Goal: Check status: Check status

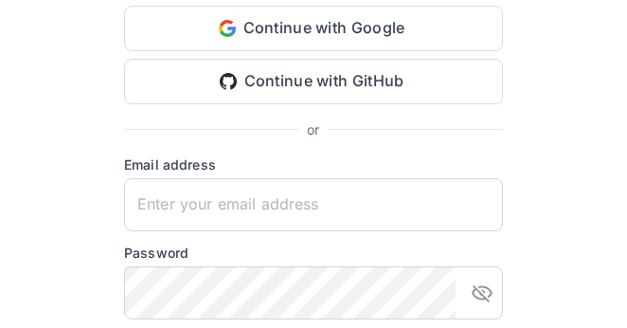
type input "[EMAIL_ADDRESS][DOMAIN_NAME]"
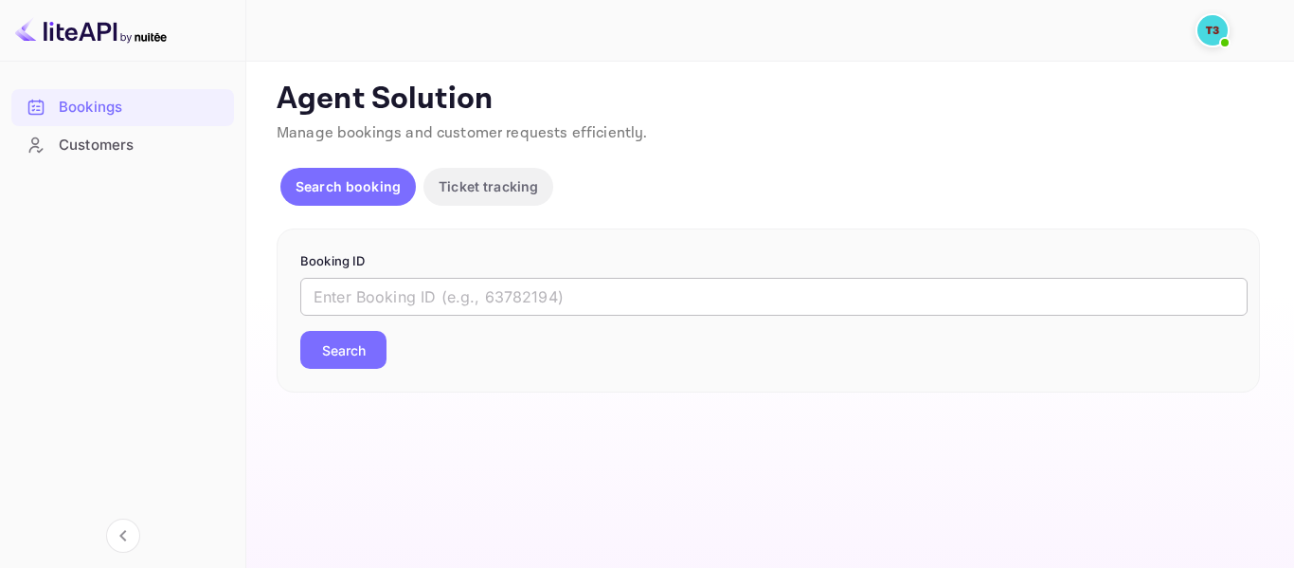
click at [376, 288] on input "text" at bounding box center [774, 297] width 948 height 38
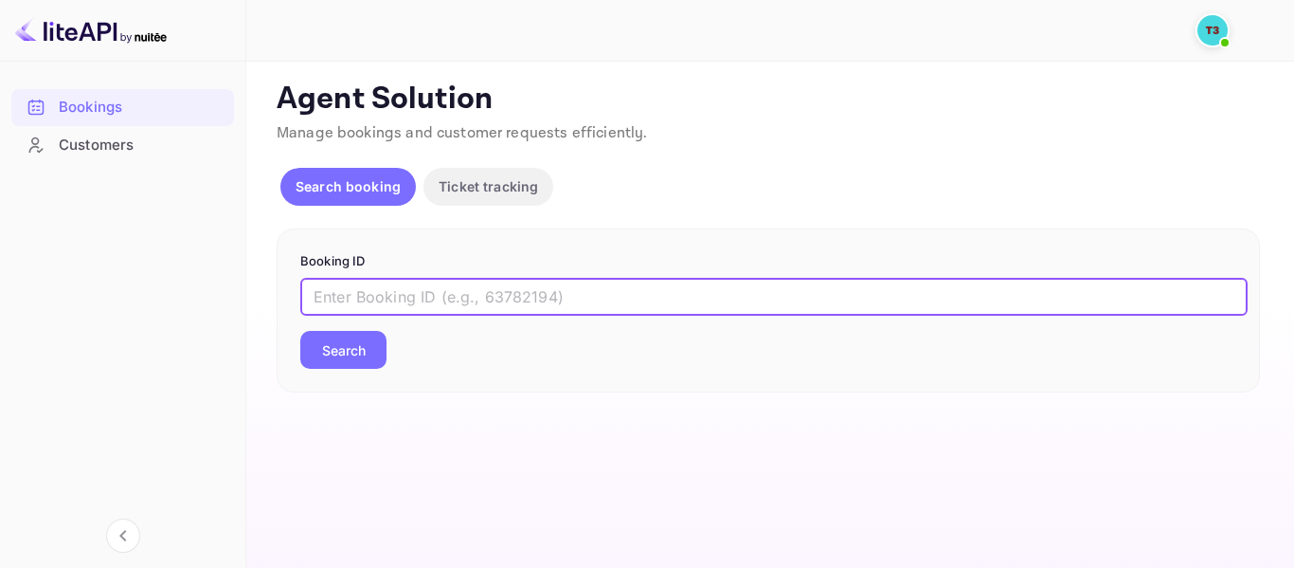
paste input "313947718"
click at [356, 327] on button "Search" at bounding box center [343, 350] width 86 height 38
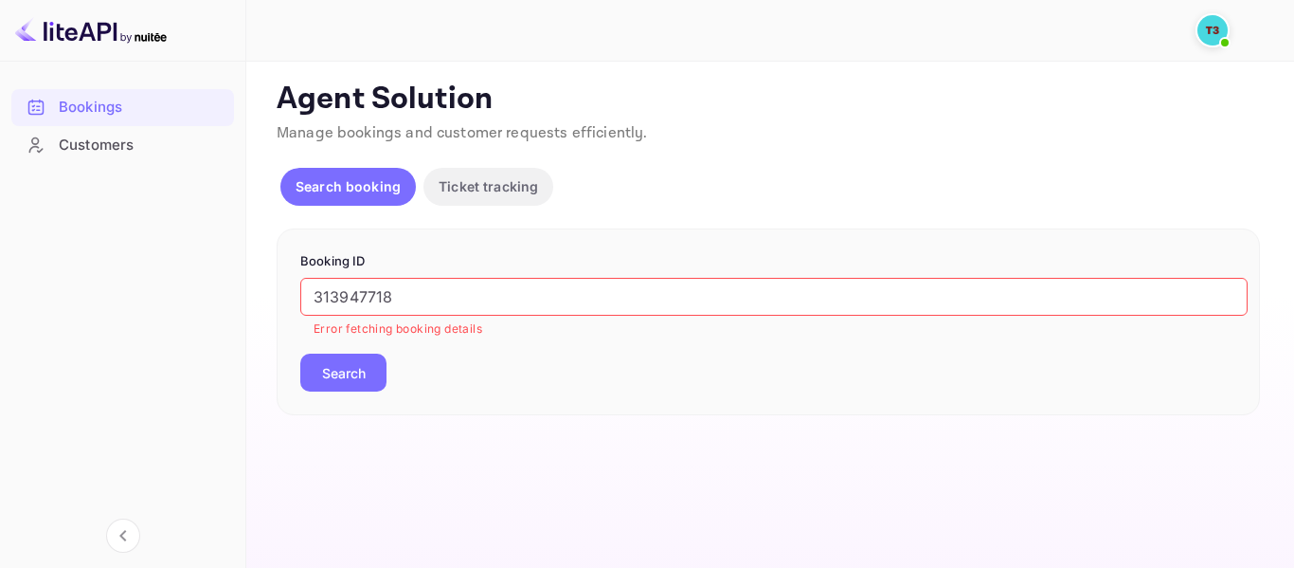
click at [452, 283] on input "313947718" at bounding box center [774, 297] width 948 height 38
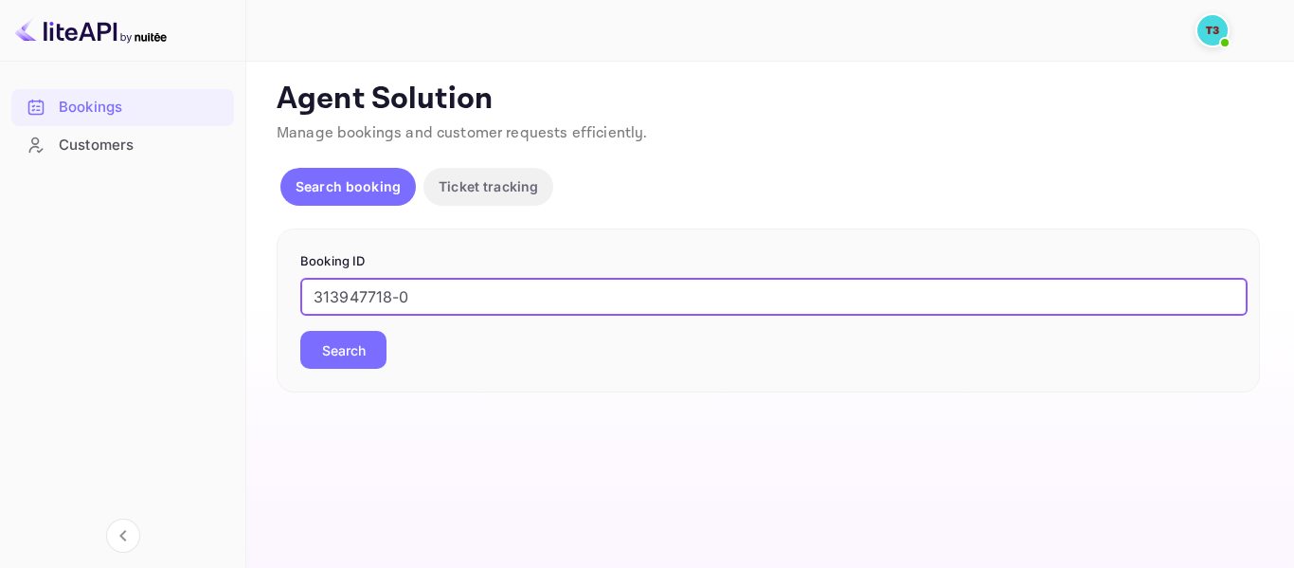
type input "313947718-0"
click at [355, 327] on button "Search" at bounding box center [343, 350] width 86 height 38
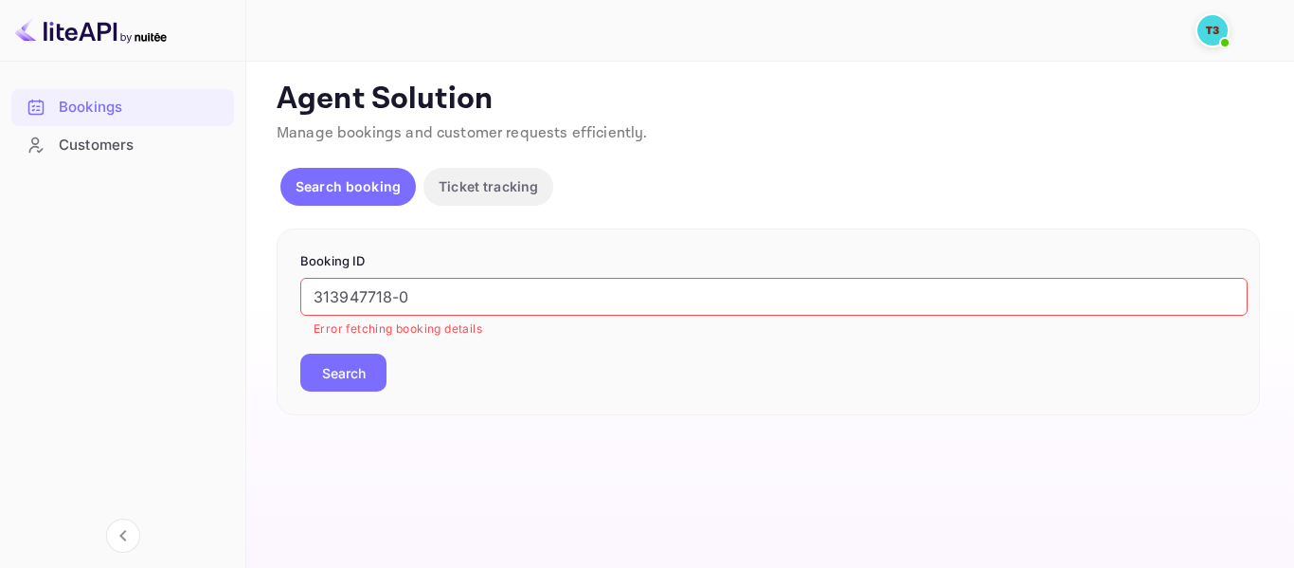
click at [626, 29] on img at bounding box center [1213, 30] width 30 height 30
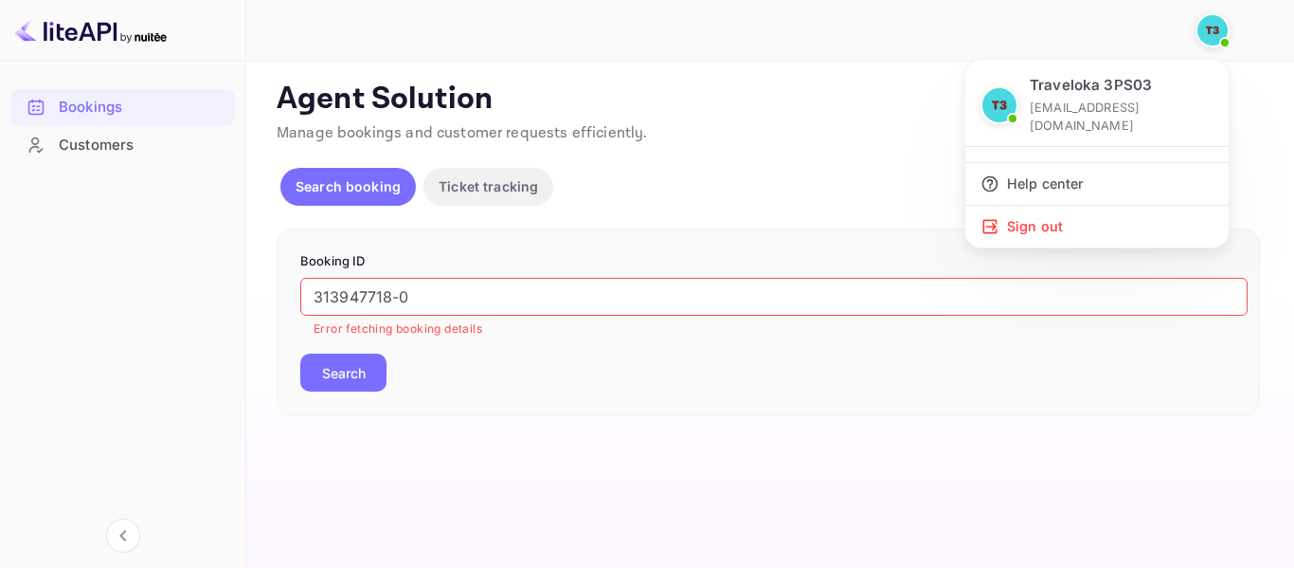
click at [158, 143] on div at bounding box center [647, 284] width 1294 height 568
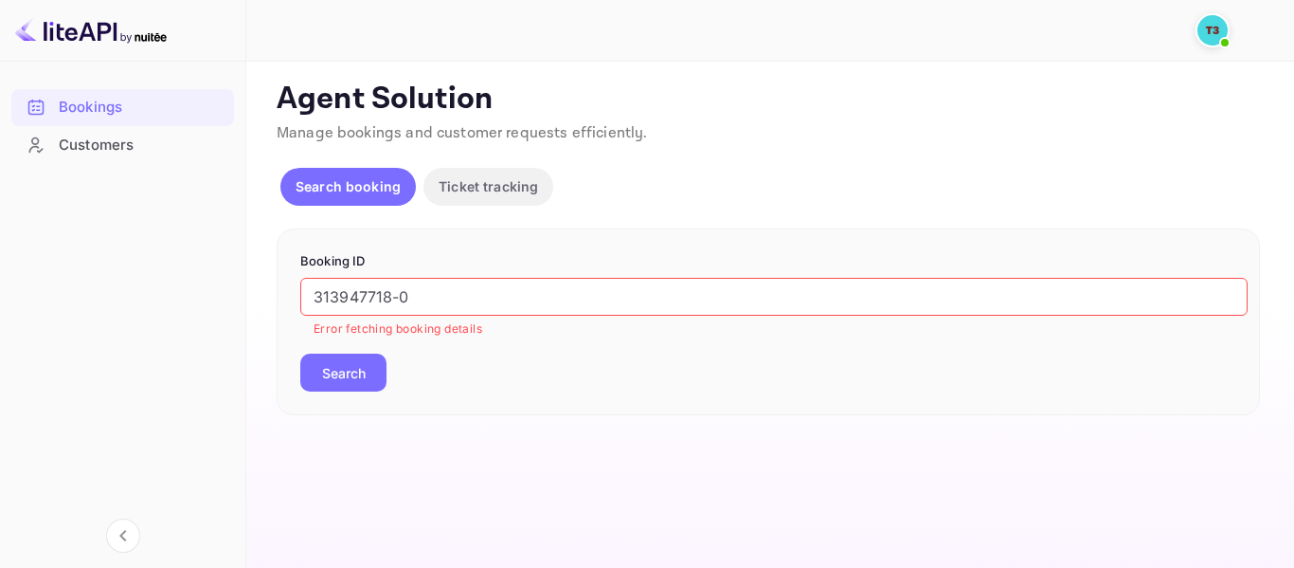
click at [124, 136] on div "Customers" at bounding box center [142, 146] width 166 height 22
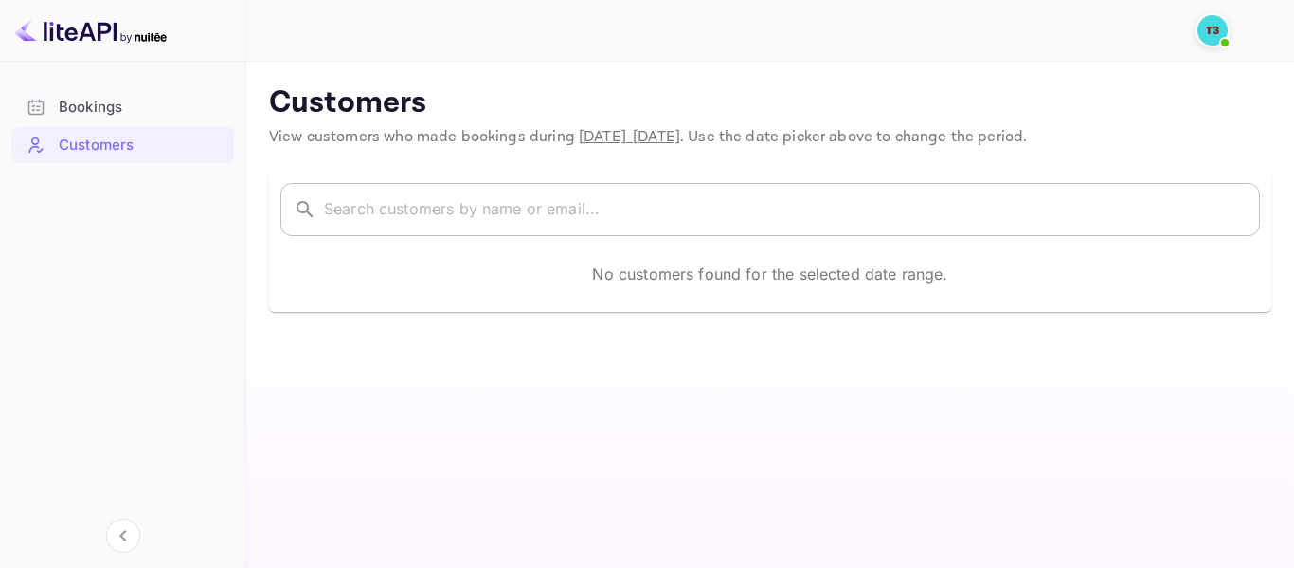
click at [567, 219] on input "text" at bounding box center [792, 209] width 936 height 53
paste input "M [PERSON_NAME]"
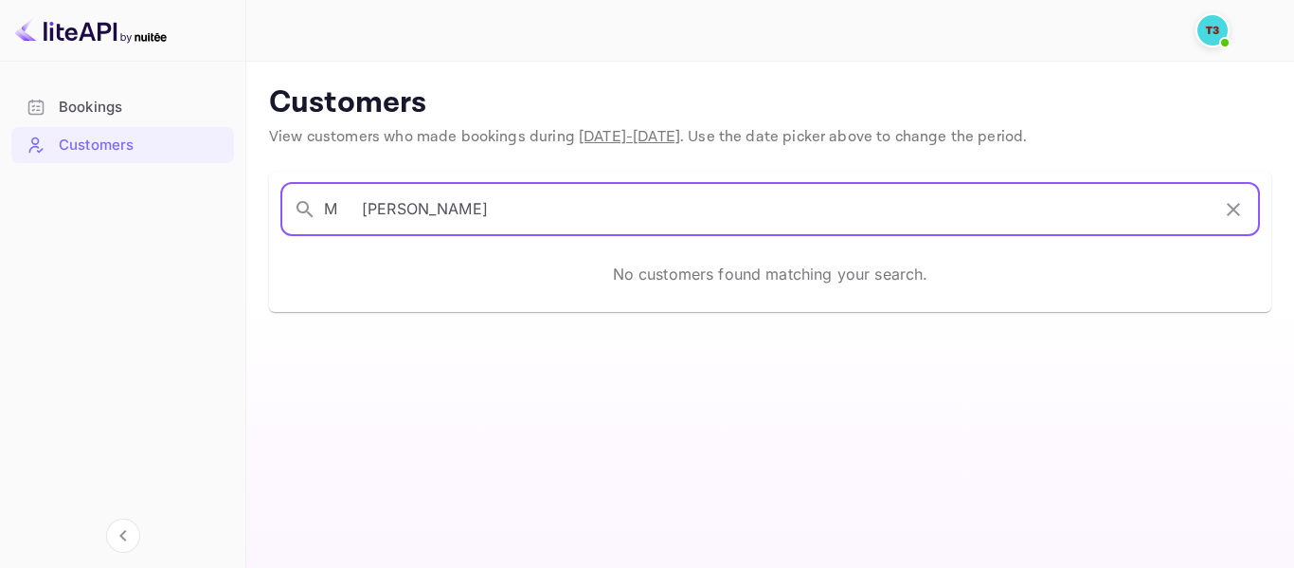
click at [397, 215] on input "M [PERSON_NAME]" at bounding box center [767, 209] width 886 height 53
click at [355, 207] on input "M [PERSON_NAME]" at bounding box center [767, 209] width 886 height 53
click at [626, 205] on input "M [PERSON_NAME]" at bounding box center [767, 209] width 886 height 53
type input "M [PERSON_NAME]"
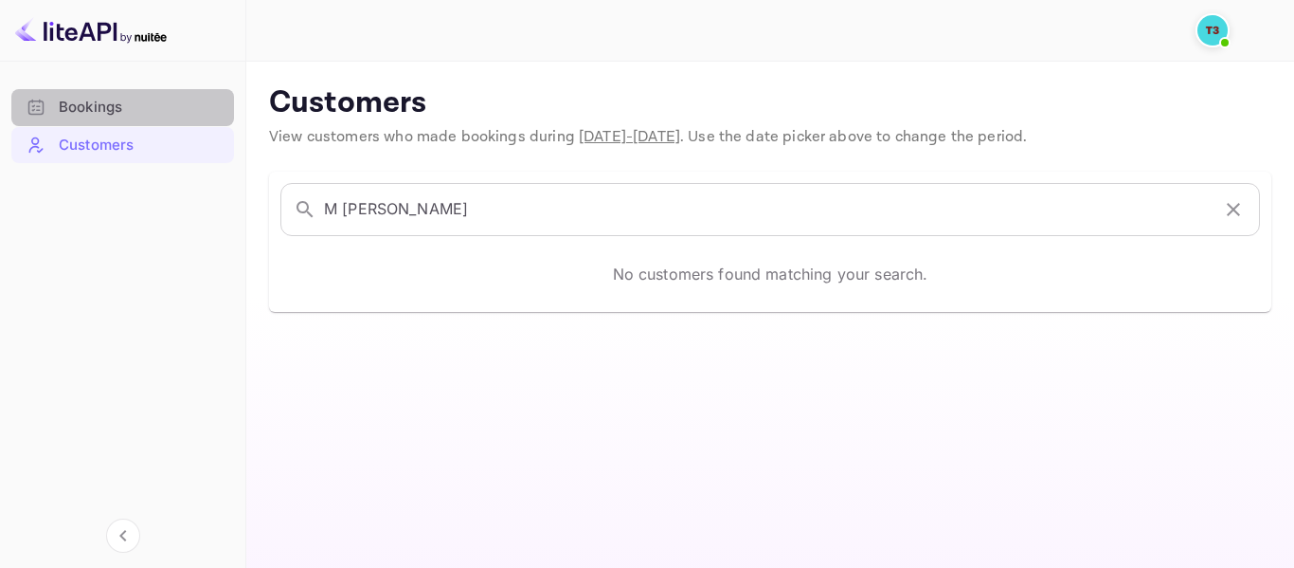
click at [55, 113] on div "Bookings" at bounding box center [122, 107] width 223 height 37
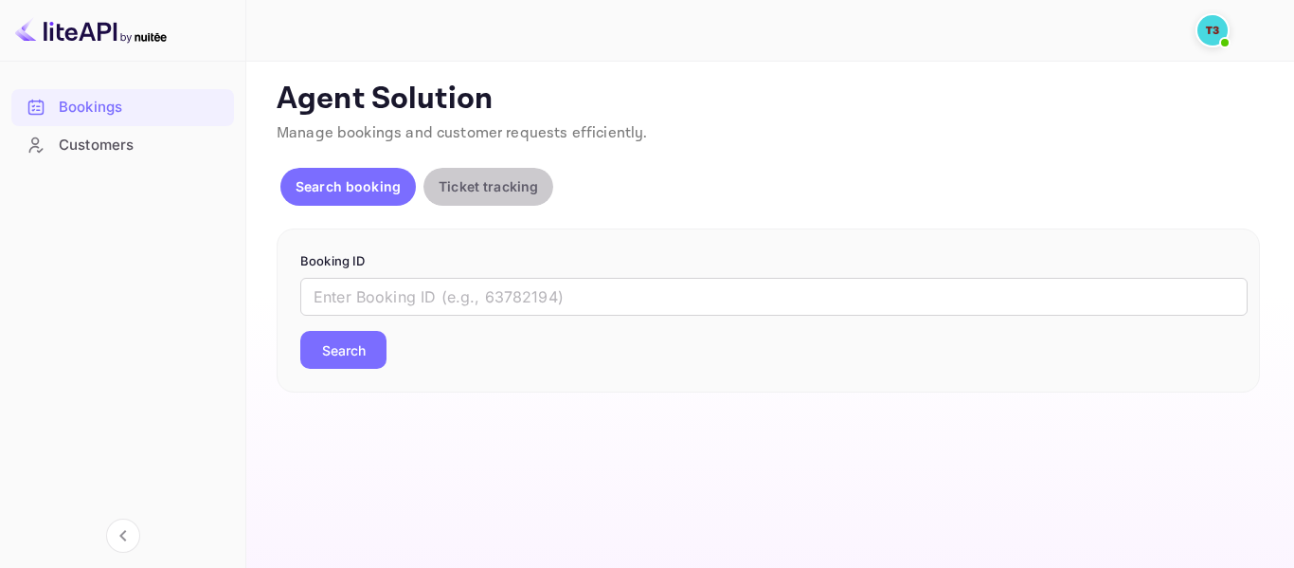
click at [486, 188] on p "Ticket tracking" at bounding box center [488, 186] width 99 height 20
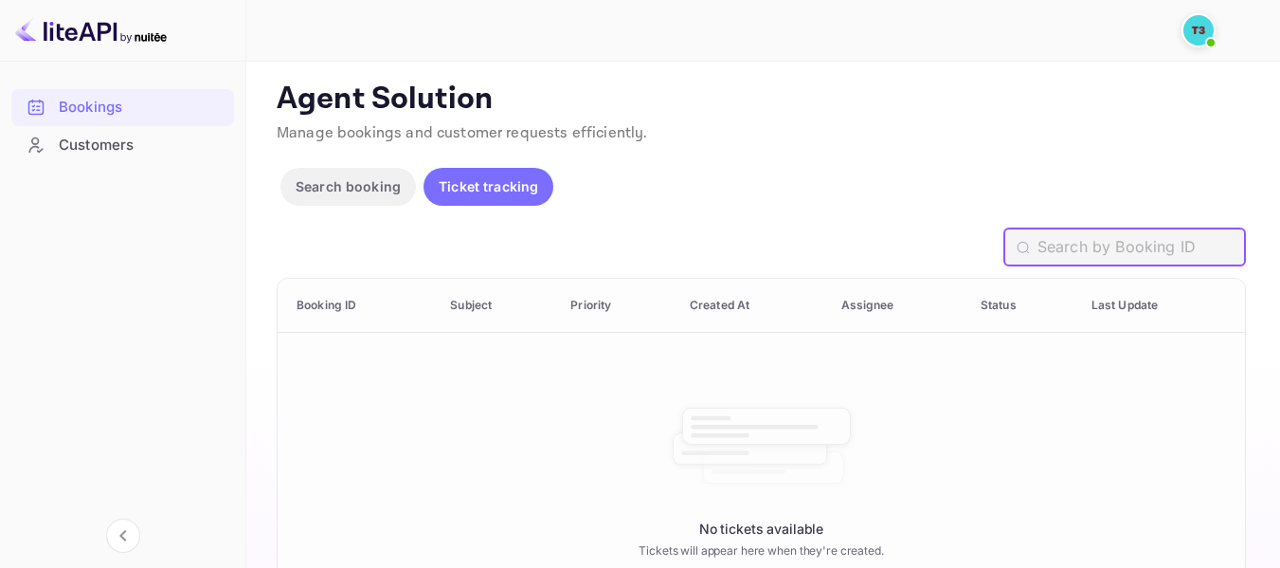
click at [626, 253] on input "text" at bounding box center [1142, 247] width 208 height 38
paste input "313947718"
click at [626, 251] on input "313947718-0" at bounding box center [1142, 247] width 208 height 38
click at [626, 245] on input "313947718" at bounding box center [1142, 247] width 208 height 38
click at [626, 251] on input "313947718" at bounding box center [1142, 247] width 208 height 38
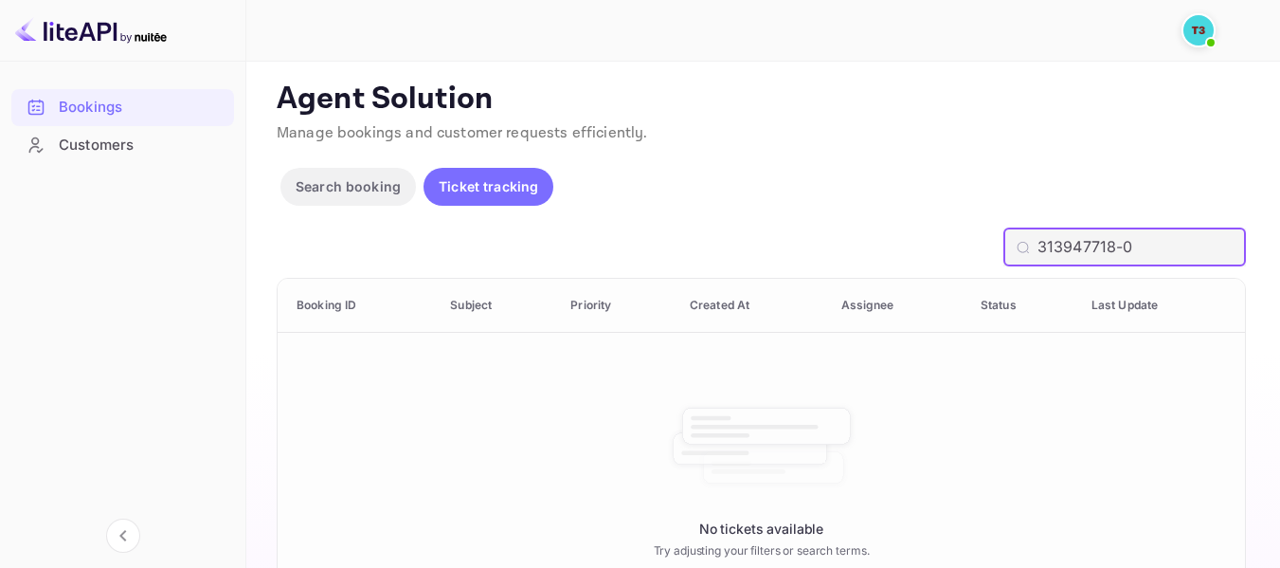
type input "313947718-0"
click at [321, 200] on button "Search booking" at bounding box center [348, 187] width 136 height 38
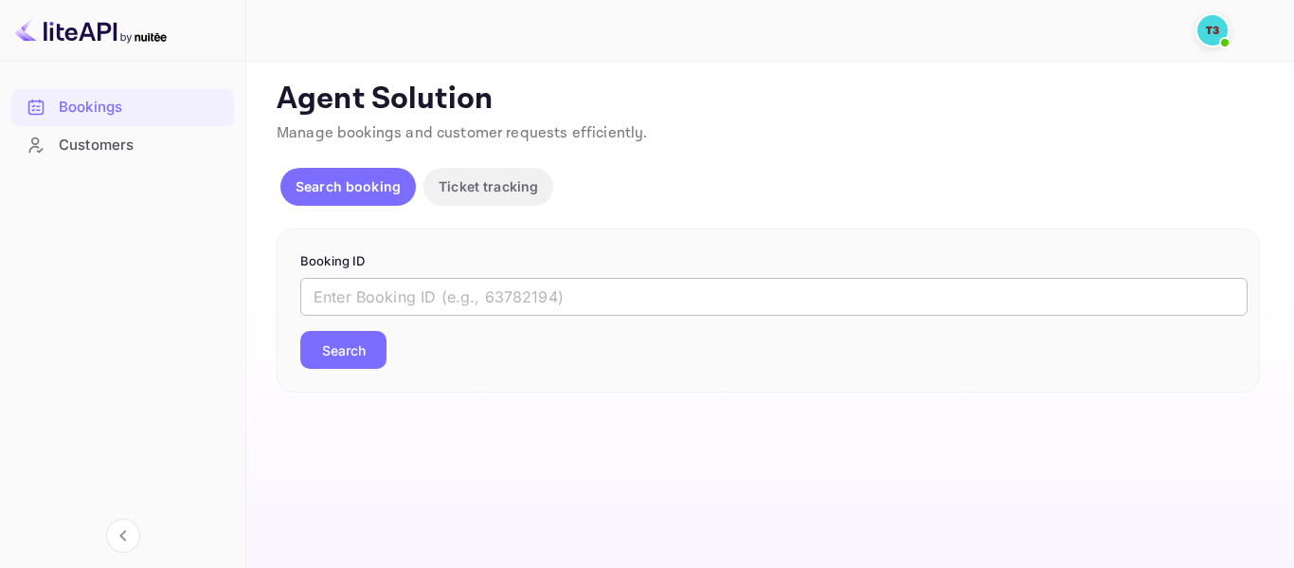
click at [458, 307] on input "text" at bounding box center [774, 297] width 948 height 38
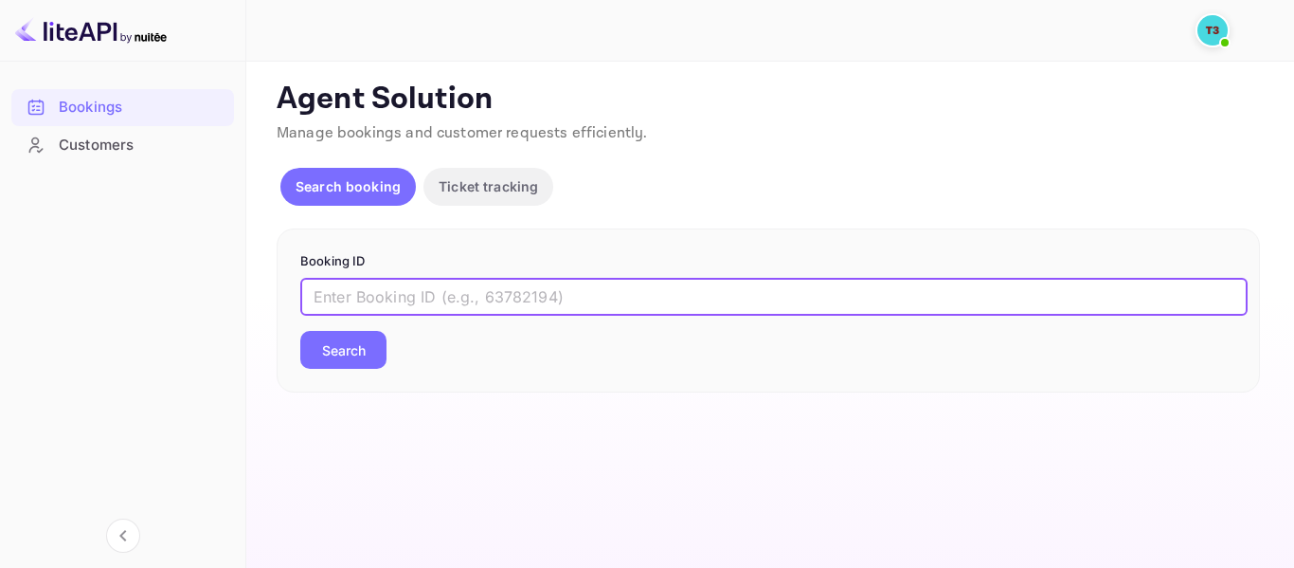
paste input "313947718"
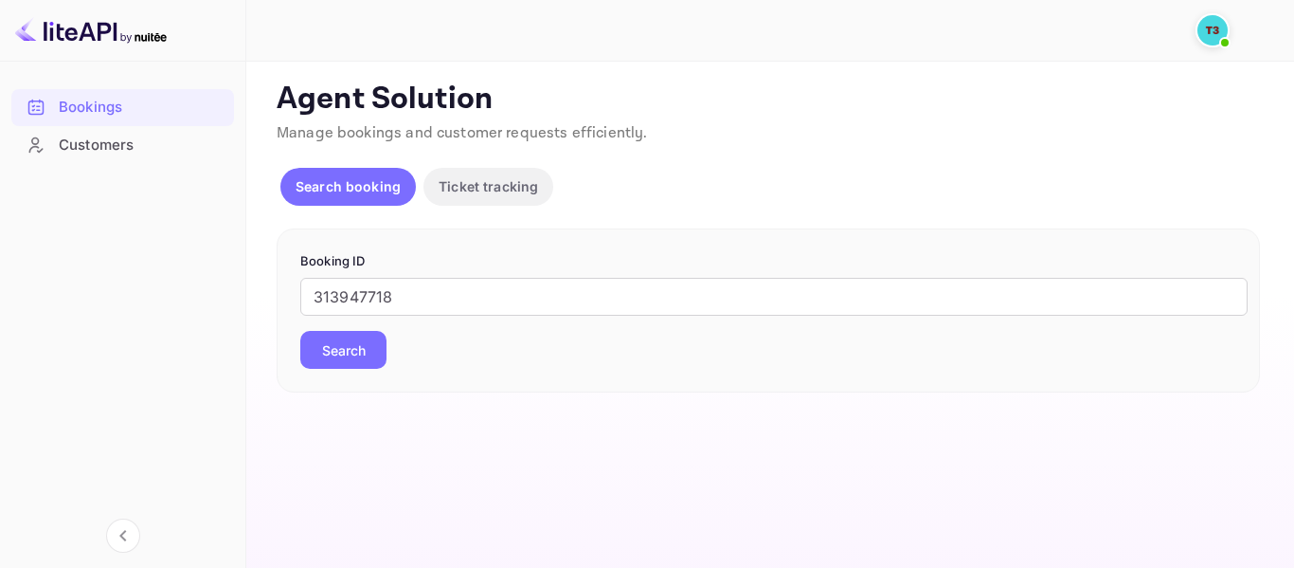
click at [345, 327] on button "Search" at bounding box center [343, 350] width 86 height 38
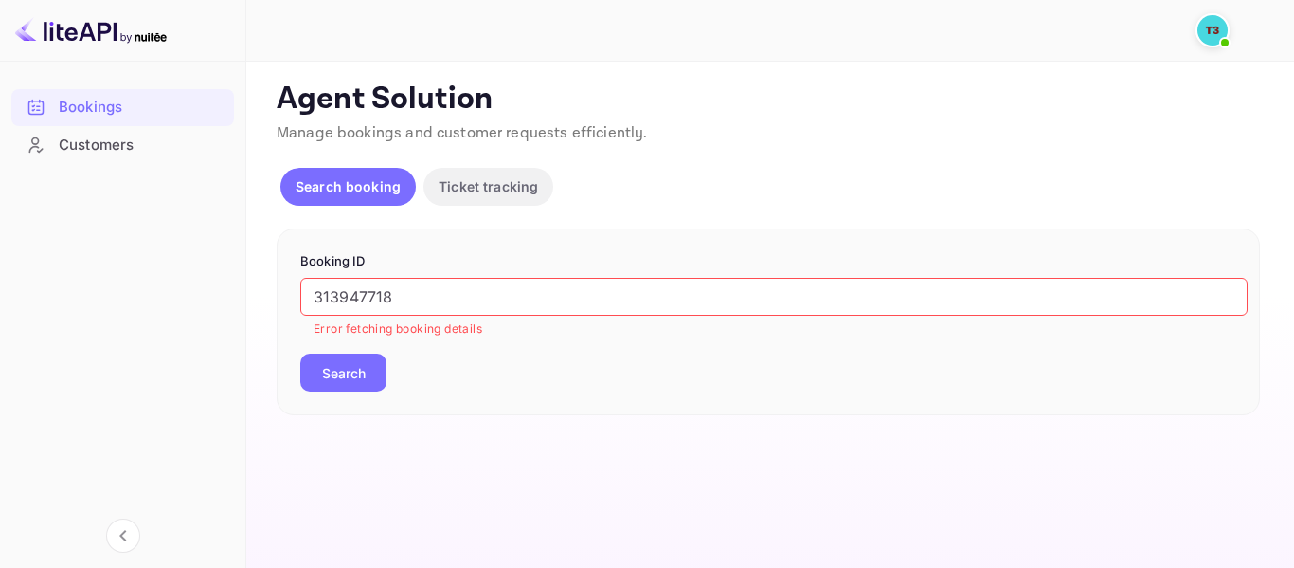
click at [626, 294] on input "313947718" at bounding box center [774, 297] width 948 height 38
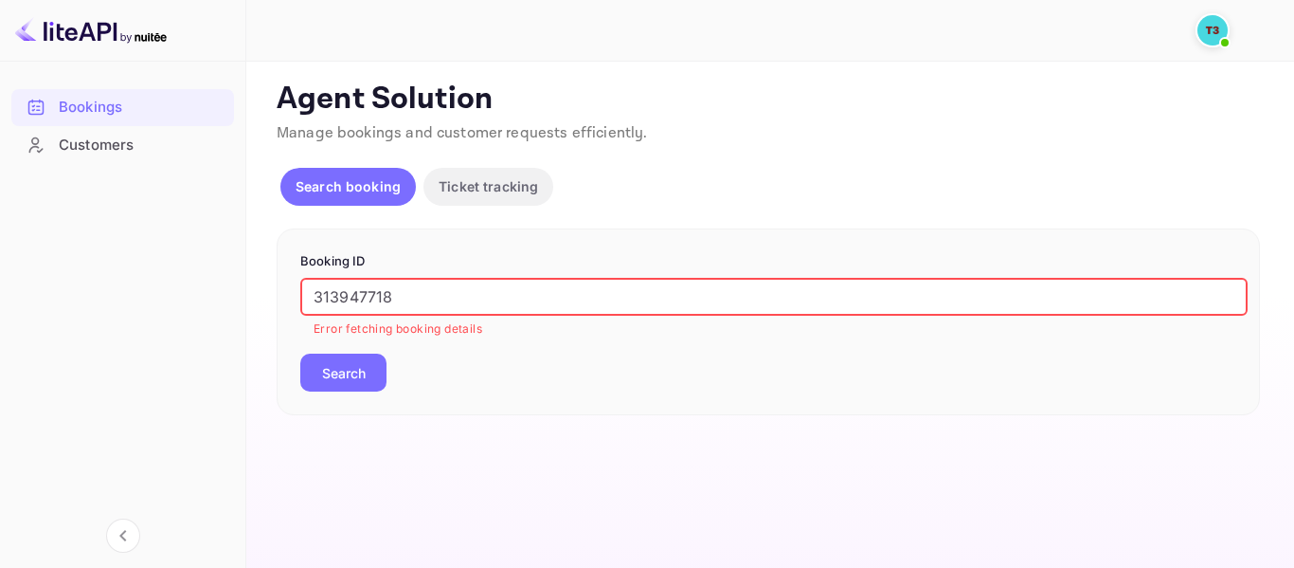
click at [626, 299] on input "313947718" at bounding box center [774, 297] width 948 height 38
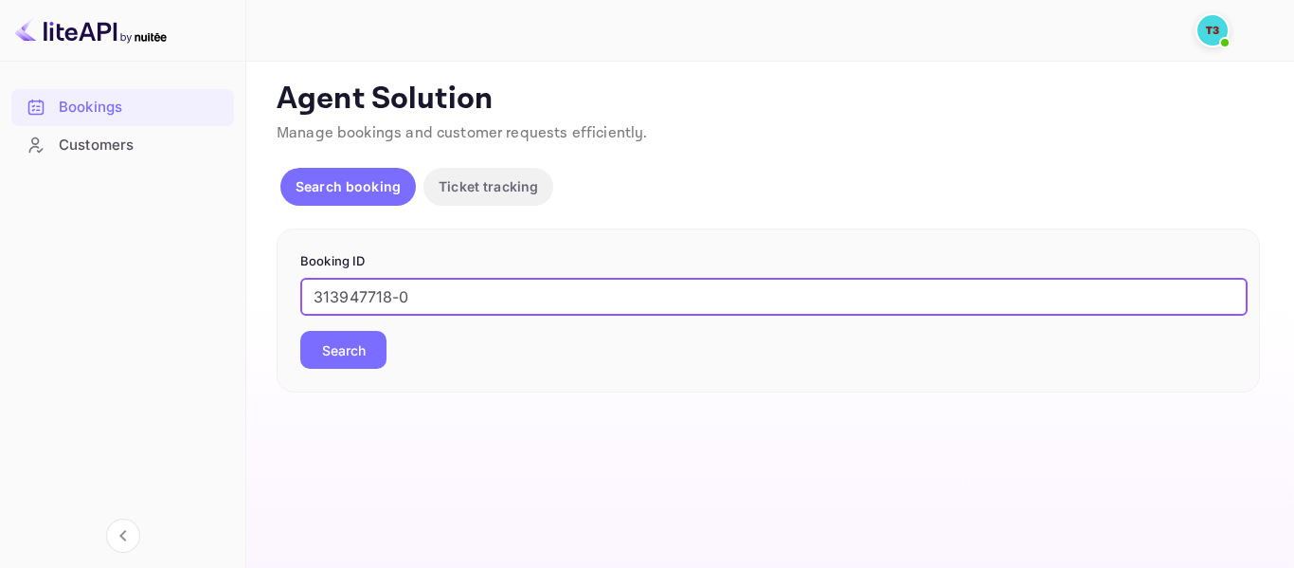
type input "313947718-0"
click at [357, 327] on button "Search" at bounding box center [343, 350] width 86 height 38
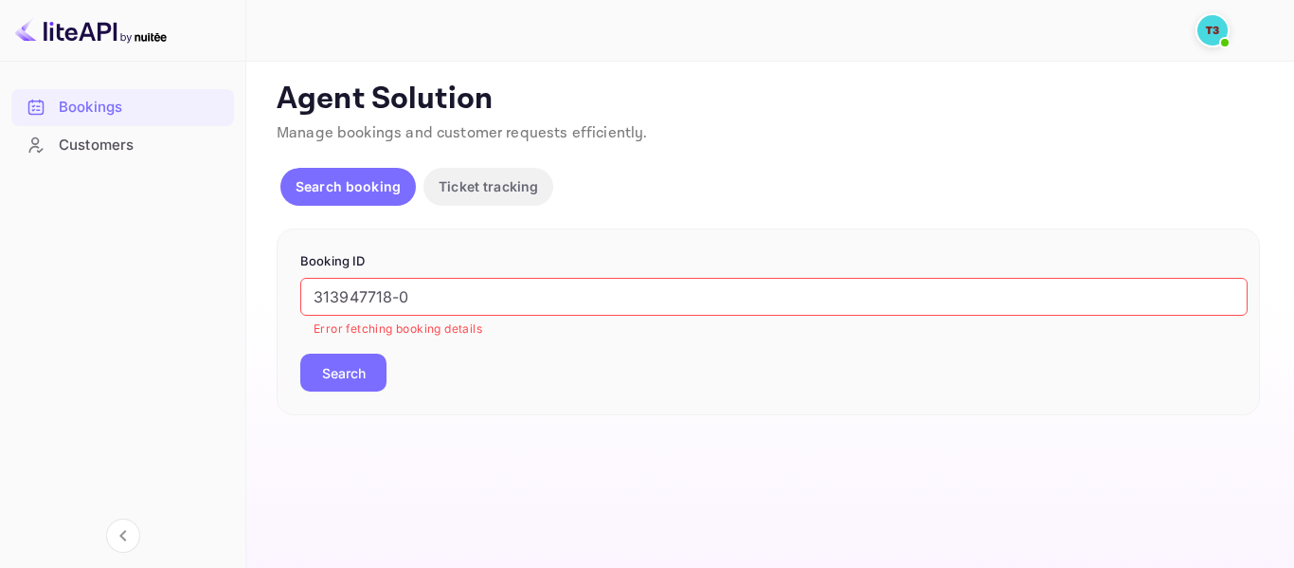
click at [626, 31] on img at bounding box center [1213, 30] width 30 height 30
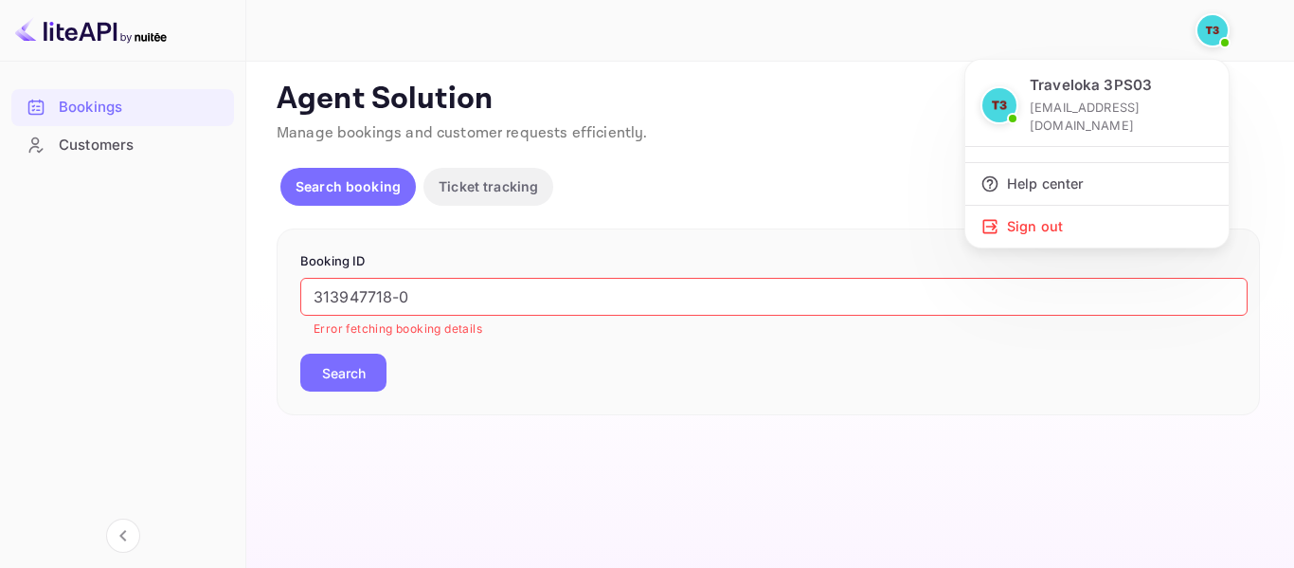
click at [626, 91] on p "Traveloka 3PS03" at bounding box center [1091, 86] width 122 height 22
click at [626, 99] on p "[EMAIL_ADDRESS][DOMAIN_NAME]" at bounding box center [1122, 117] width 184 height 36
click at [626, 112] on p "[EMAIL_ADDRESS][DOMAIN_NAME]" at bounding box center [1122, 117] width 184 height 36
click at [61, 30] on div at bounding box center [647, 284] width 1294 height 568
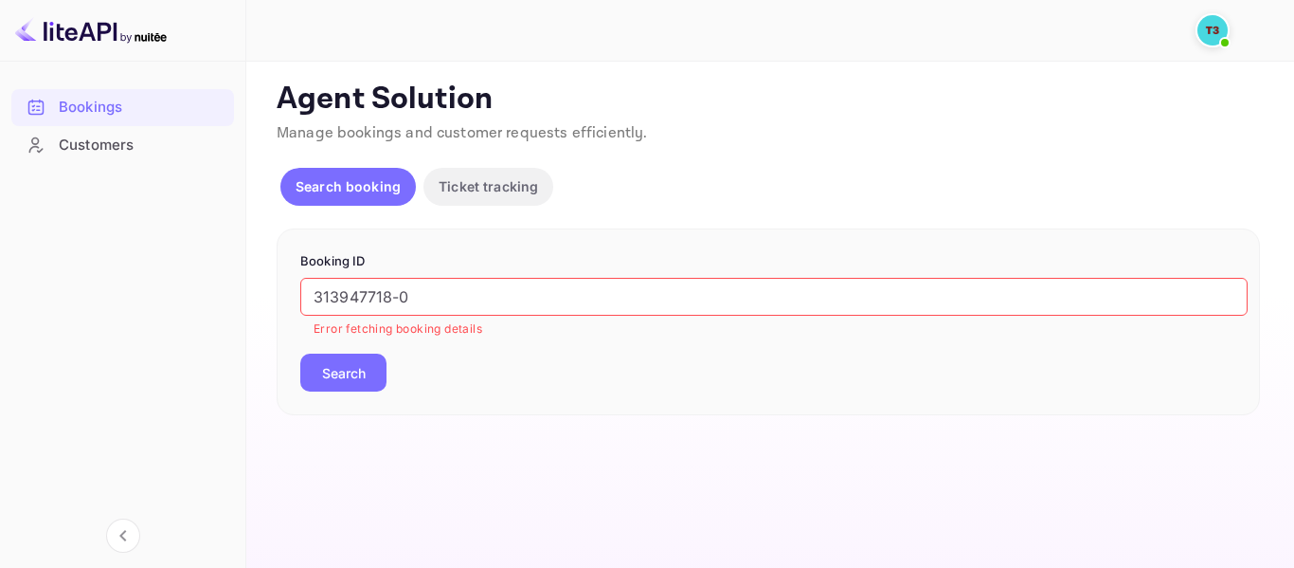
click at [153, 35] on img at bounding box center [91, 30] width 152 height 30
